Goal: Transaction & Acquisition: Purchase product/service

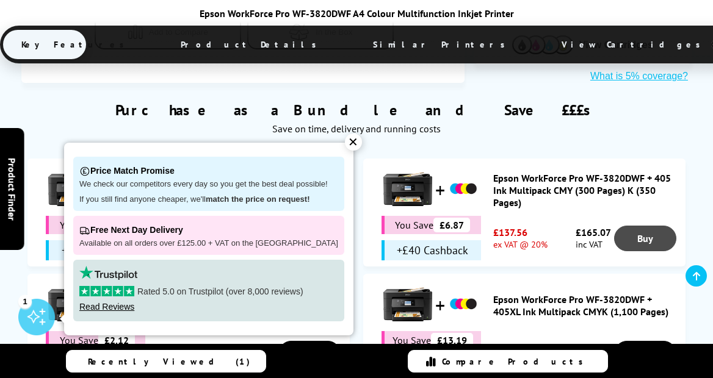
click at [633, 226] on link "Buy" at bounding box center [645, 239] width 62 height 26
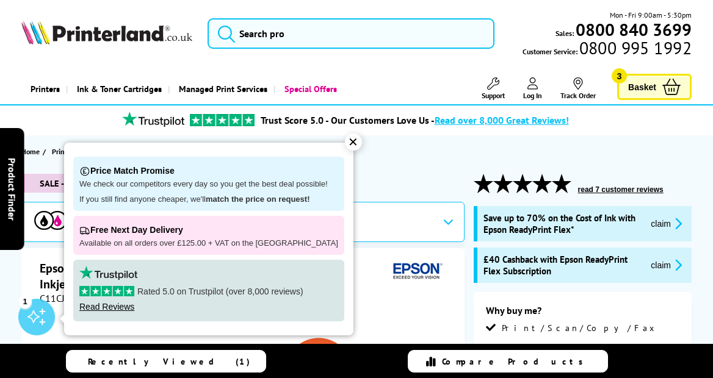
click at [644, 86] on span "Basket" at bounding box center [642, 87] width 28 height 16
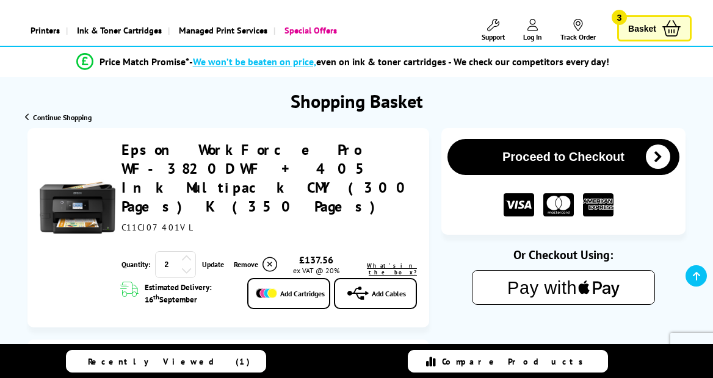
scroll to position [69, 0]
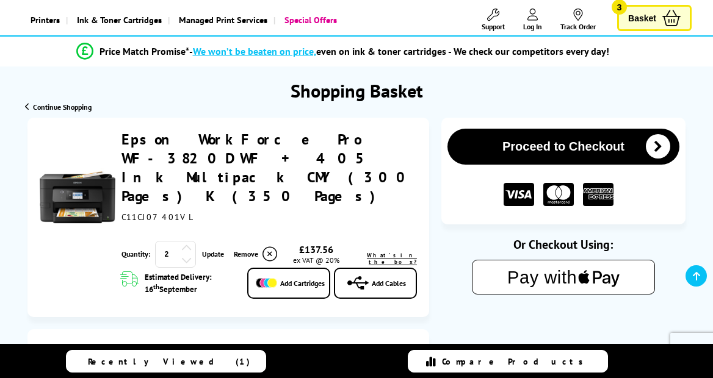
click at [188, 254] on icon at bounding box center [186, 259] width 11 height 11
click at [383, 279] on span "Add Cables" at bounding box center [389, 283] width 34 height 9
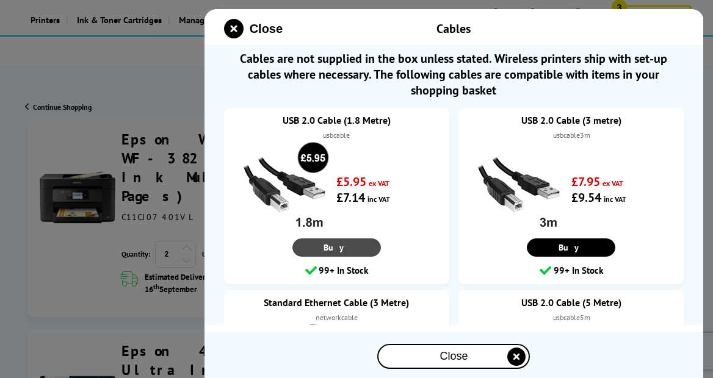
click at [355, 251] on link "Buy" at bounding box center [337, 248] width 88 height 18
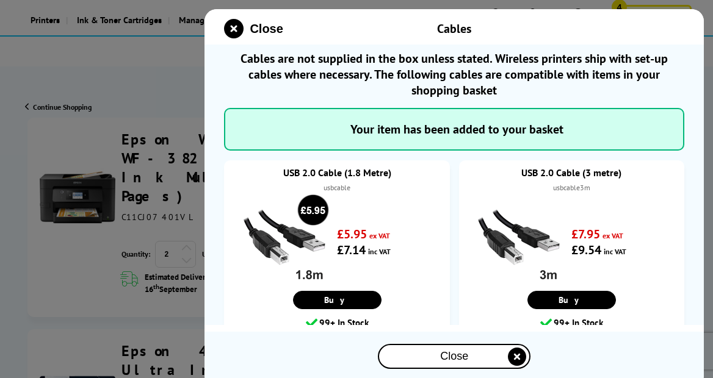
click at [513, 356] on icon "close modal" at bounding box center [517, 357] width 18 height 18
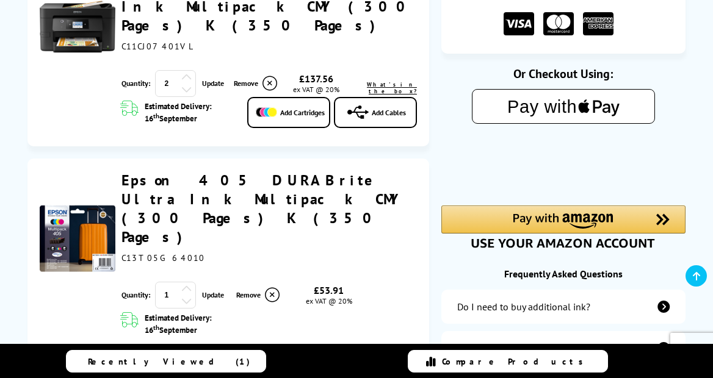
scroll to position [241, 0]
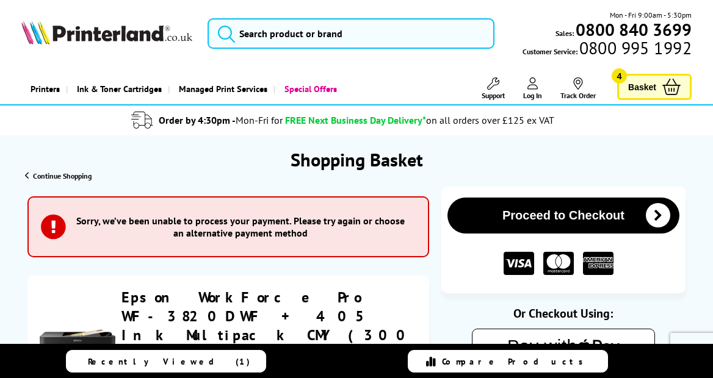
click at [671, 86] on icon at bounding box center [671, 87] width 18 height 16
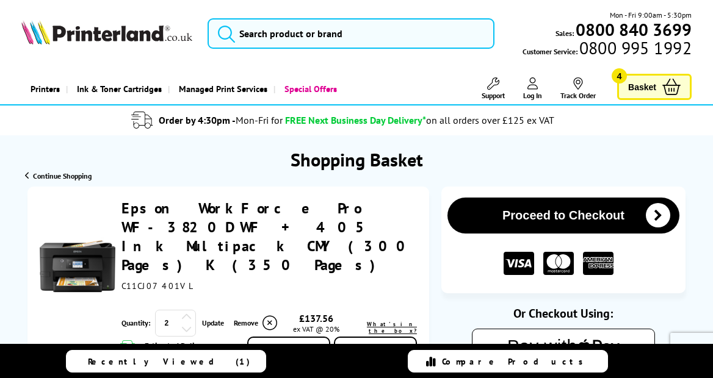
click at [187, 323] on icon at bounding box center [186, 328] width 11 height 11
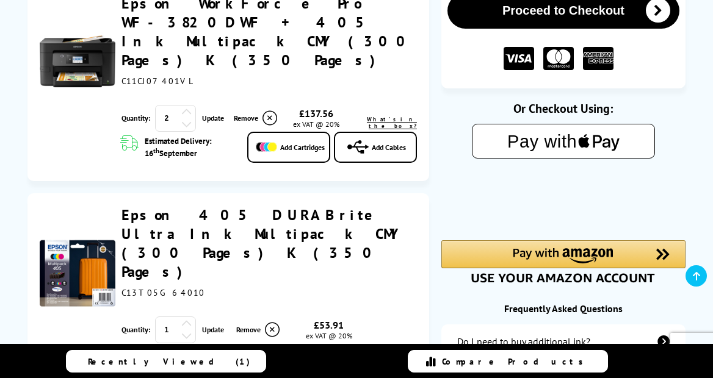
scroll to position [210, 0]
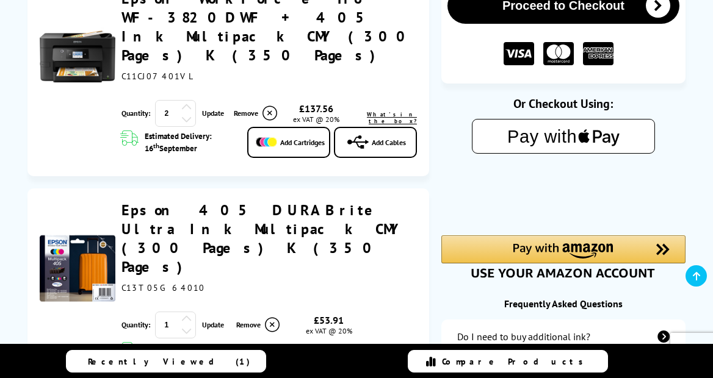
click at [272, 318] on icon at bounding box center [272, 325] width 15 height 15
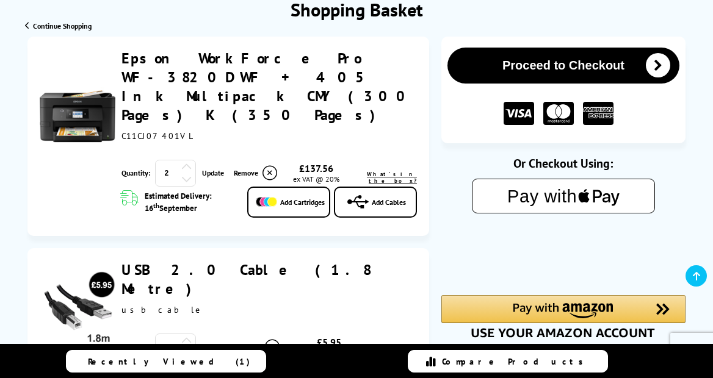
scroll to position [140, 0]
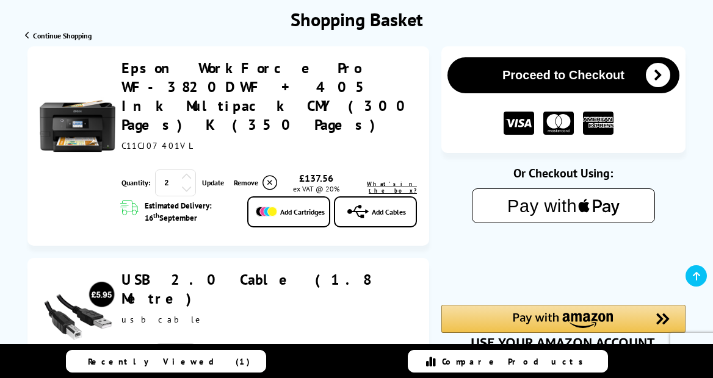
click at [185, 183] on icon at bounding box center [186, 188] width 11 height 11
click at [208, 178] on link "Update" at bounding box center [213, 182] width 22 height 9
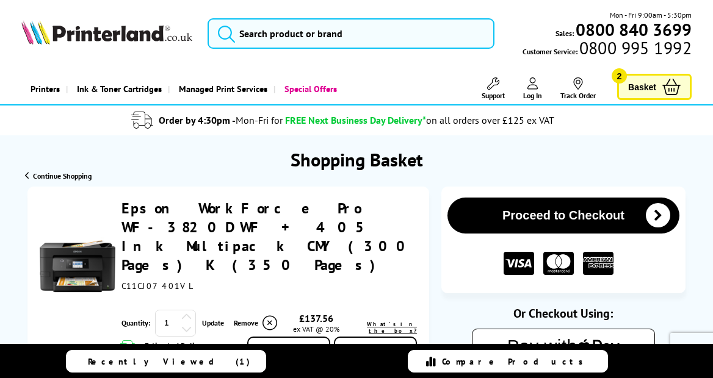
scroll to position [0, 0]
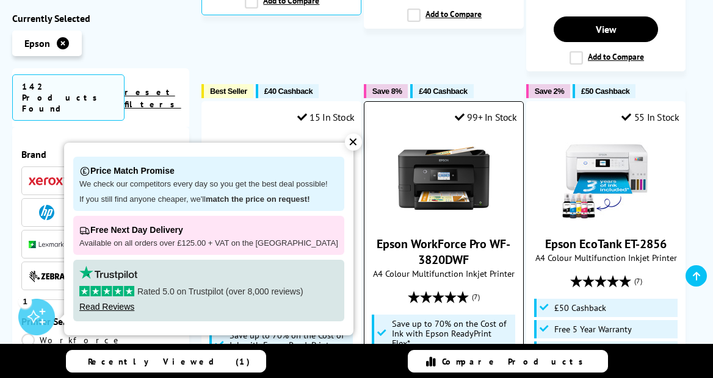
scroll to position [1488, 0]
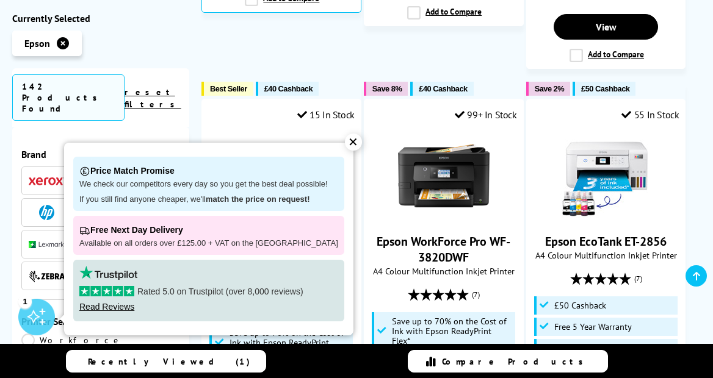
click at [345, 146] on div "✕" at bounding box center [353, 142] width 17 height 17
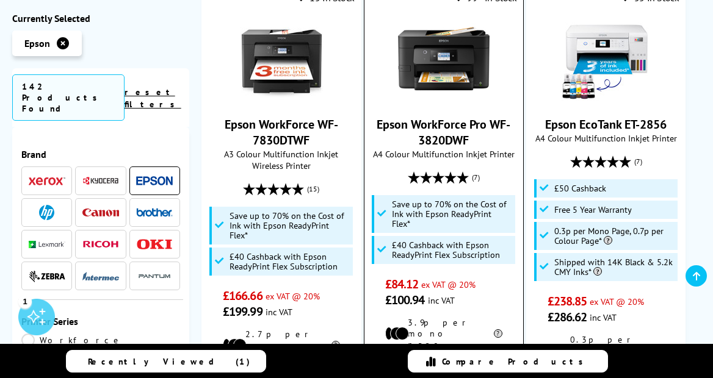
scroll to position [1607, 0]
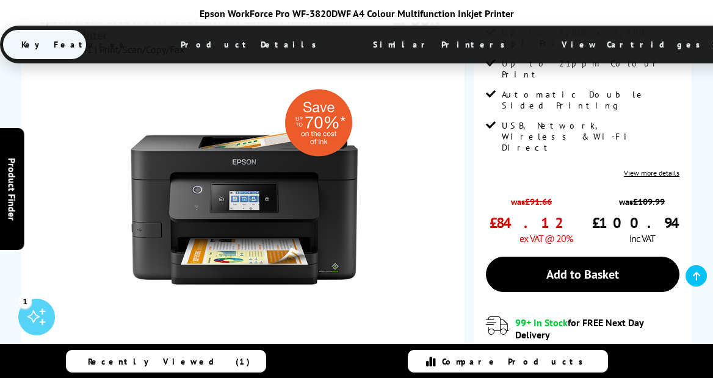
scroll to position [346, 0]
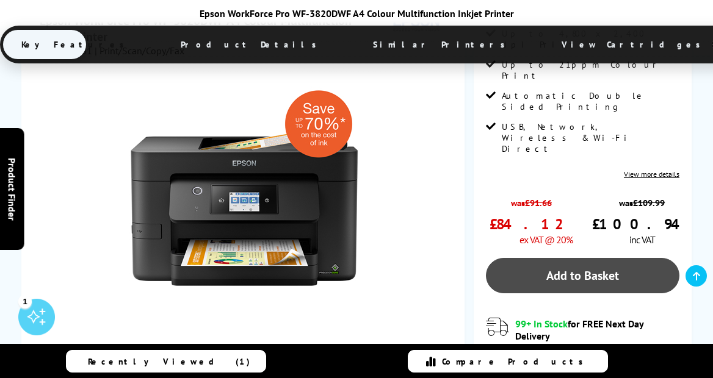
click at [524, 258] on link "Add to Basket" at bounding box center [582, 275] width 193 height 35
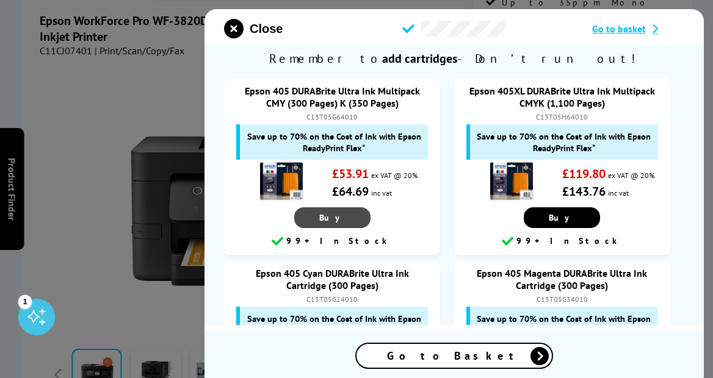
click at [342, 216] on link "Buy" at bounding box center [332, 217] width 76 height 21
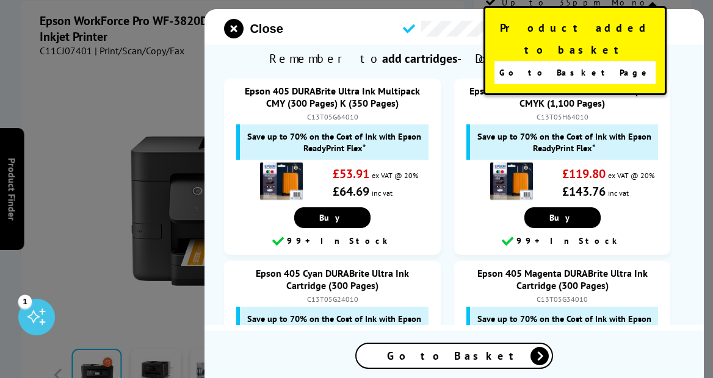
click at [525, 61] on link "Go to Basket Page" at bounding box center [574, 72] width 161 height 23
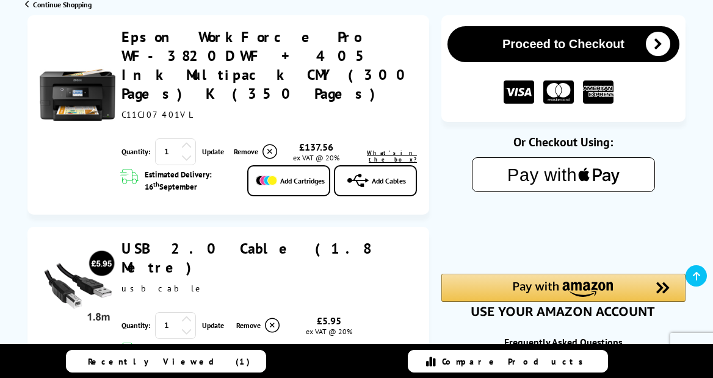
scroll to position [165, 0]
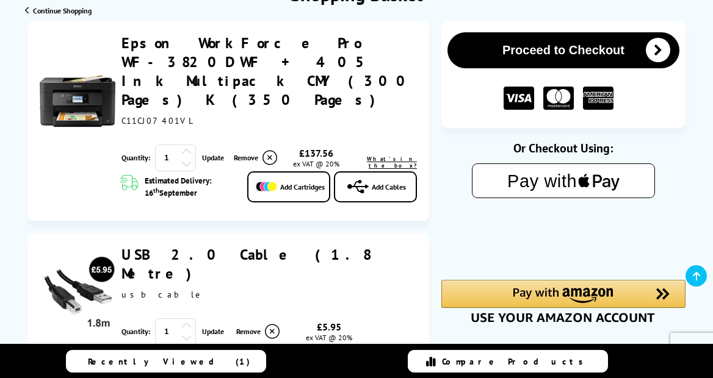
click at [270, 151] on icon at bounding box center [269, 158] width 15 height 15
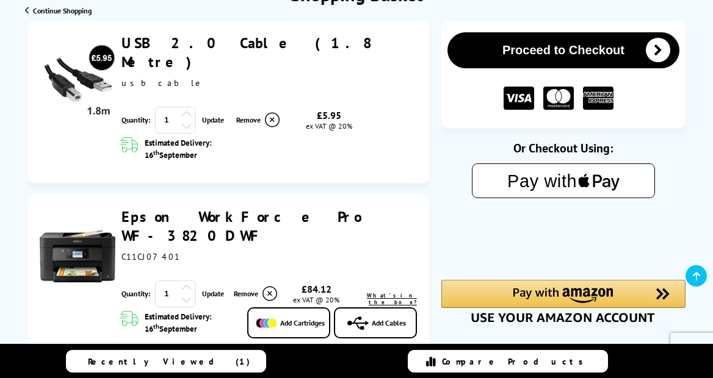
click at [271, 113] on icon at bounding box center [272, 120] width 15 height 15
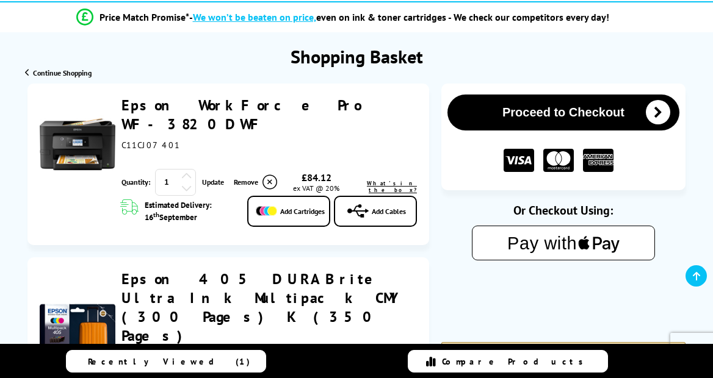
scroll to position [113, 0]
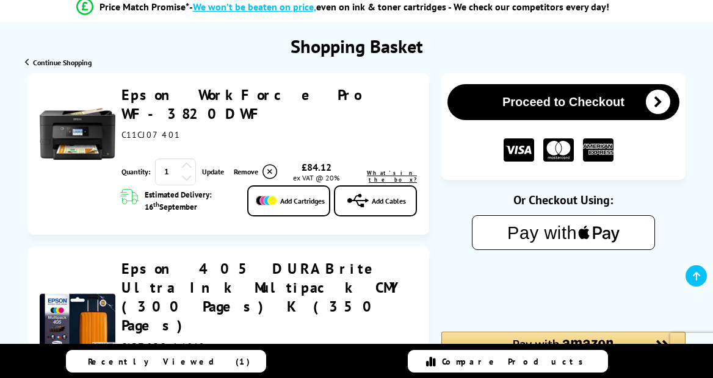
click at [380, 185] on link "Add Cables" at bounding box center [375, 200] width 83 height 31
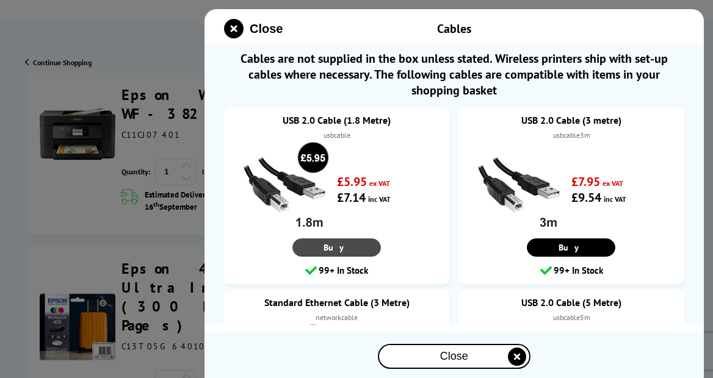
click at [335, 252] on link "Buy" at bounding box center [337, 248] width 88 height 18
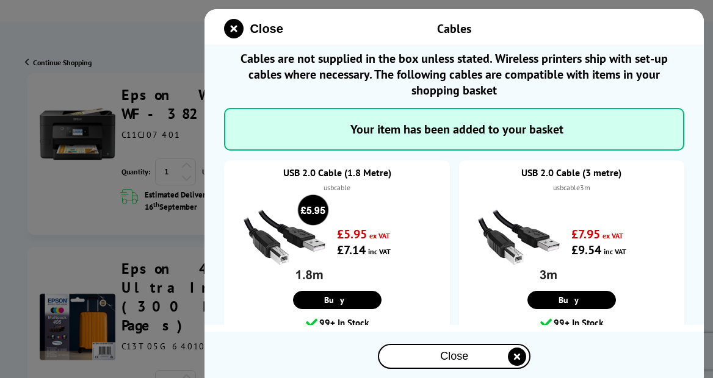
click at [518, 360] on icon "close modal" at bounding box center [517, 357] width 18 height 18
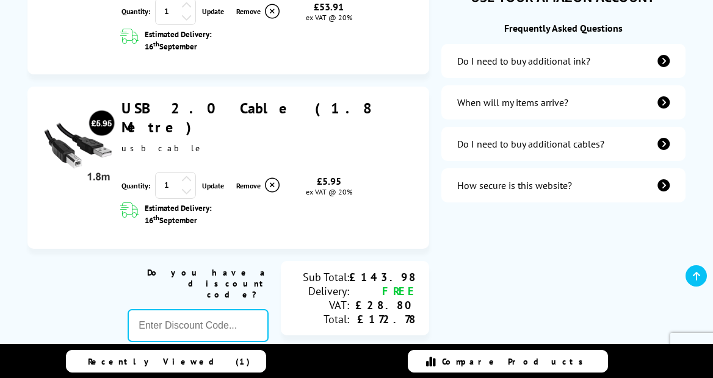
scroll to position [487, 0]
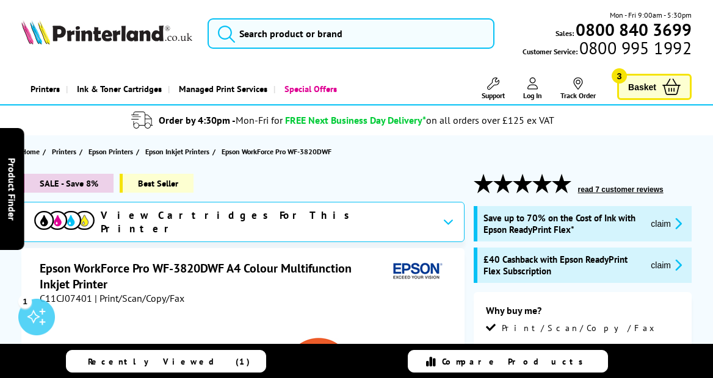
click at [653, 82] on span "Basket" at bounding box center [642, 87] width 28 height 16
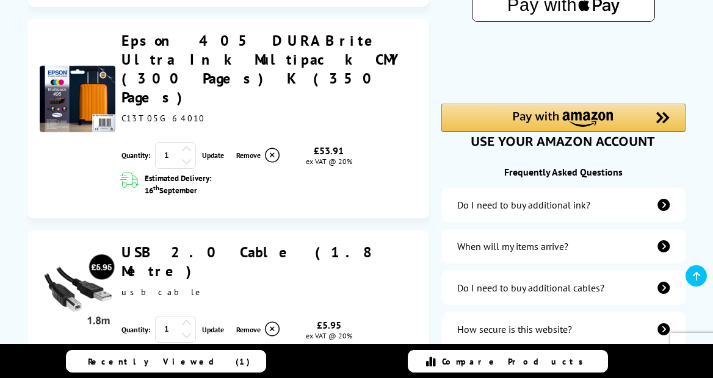
scroll to position [344, 0]
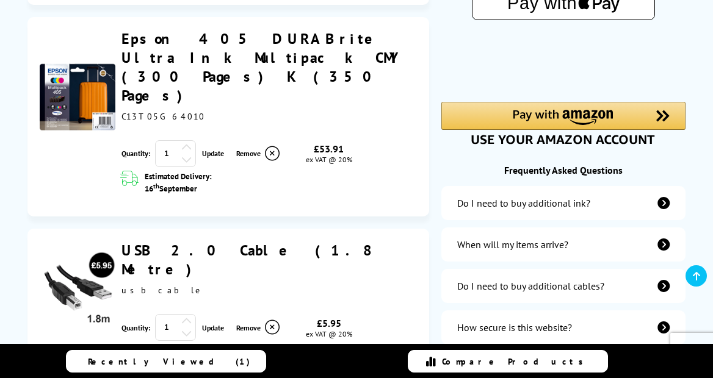
click at [94, 108] on div at bounding box center [78, 98] width 76 height 138
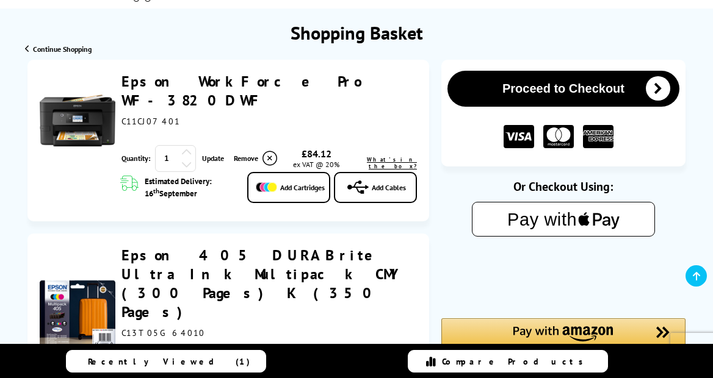
scroll to position [120, 0]
